Goal: Find specific page/section: Find specific page/section

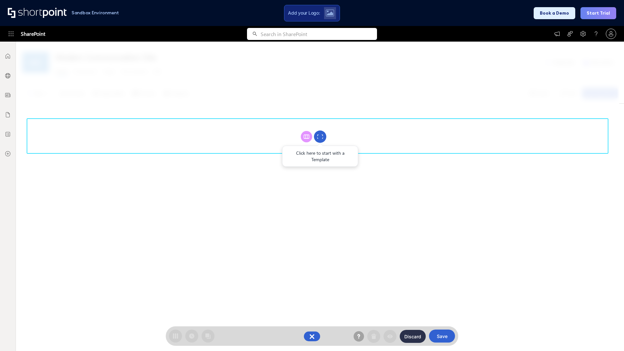
click at [320, 136] on circle at bounding box center [320, 137] width 12 height 12
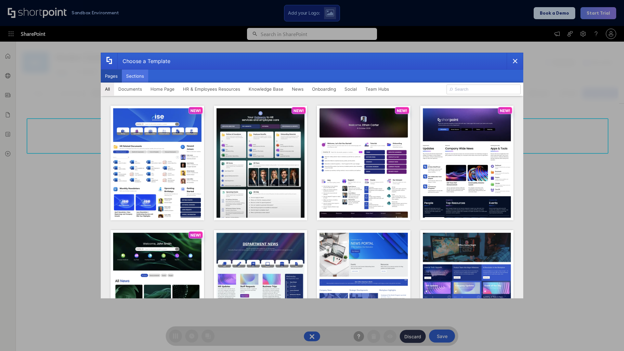
click at [135, 76] on button "Sections" at bounding box center [135, 76] width 26 height 13
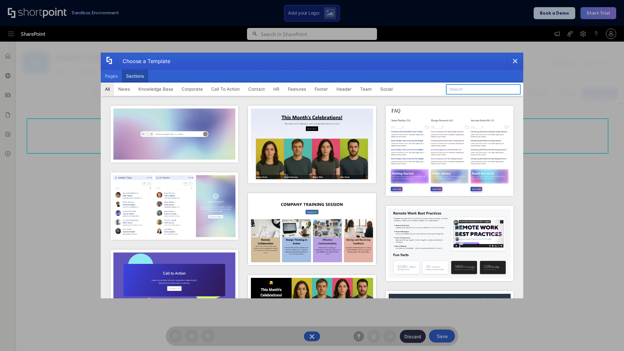
type input "Footer 3"
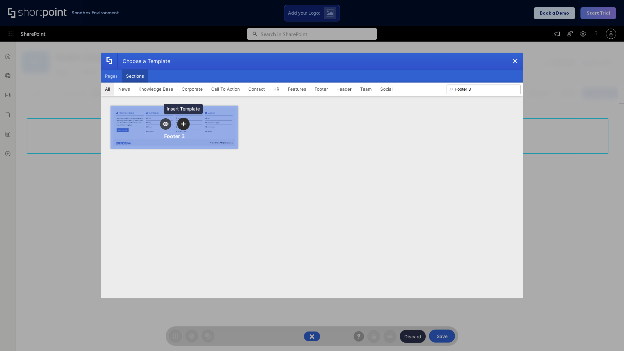
click at [183, 124] on icon "template selector" at bounding box center [183, 124] width 5 height 5
